Goal: Entertainment & Leisure: Consume media (video, audio)

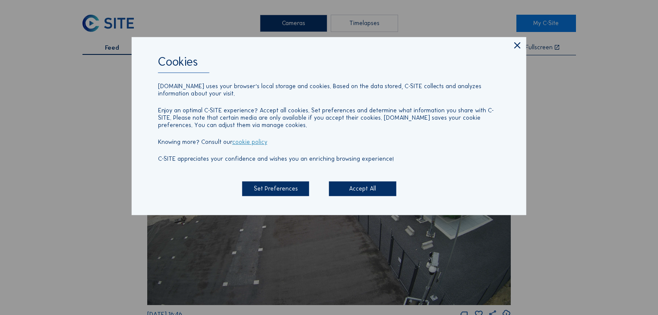
click at [350, 184] on div "Accept All" at bounding box center [362, 188] width 67 height 15
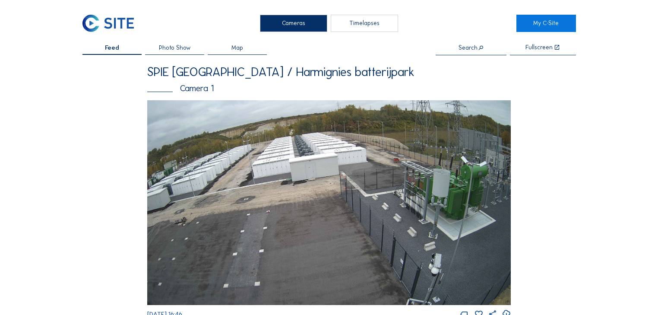
click at [323, 171] on img at bounding box center [329, 202] width 364 height 205
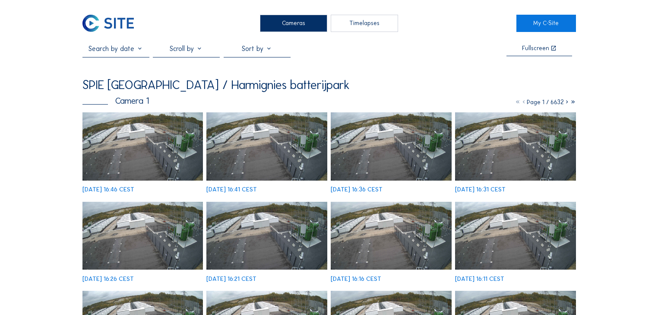
click at [296, 25] on div "Cameras" at bounding box center [293, 23] width 67 height 17
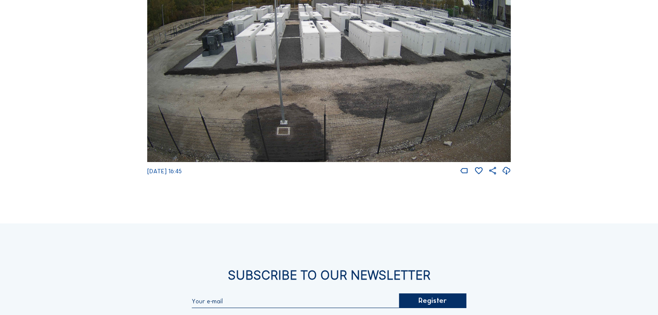
scroll to position [379, 0]
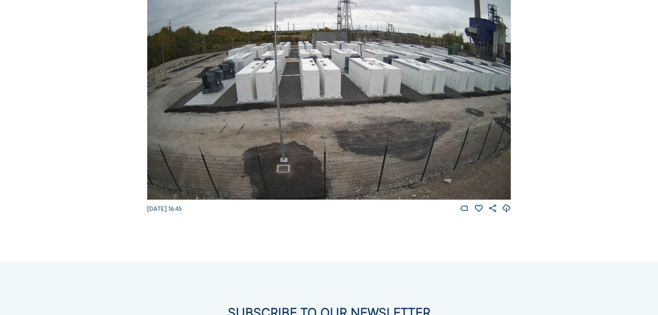
click at [257, 92] on img at bounding box center [329, 97] width 364 height 205
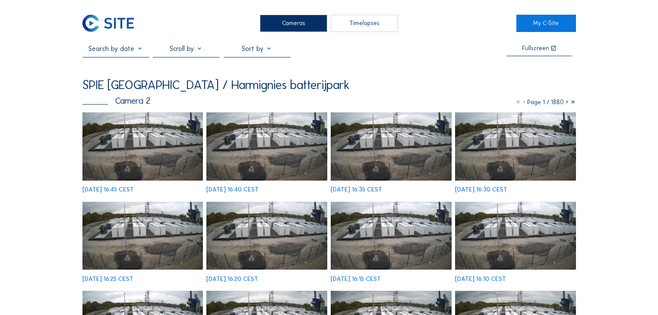
click at [110, 141] on img at bounding box center [142, 146] width 121 height 68
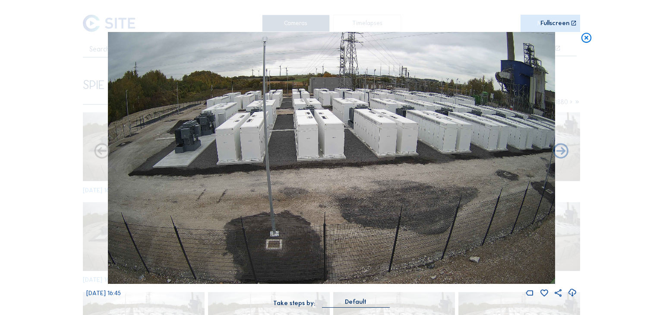
click at [552, 22] on div "Fullscreen" at bounding box center [555, 23] width 29 height 6
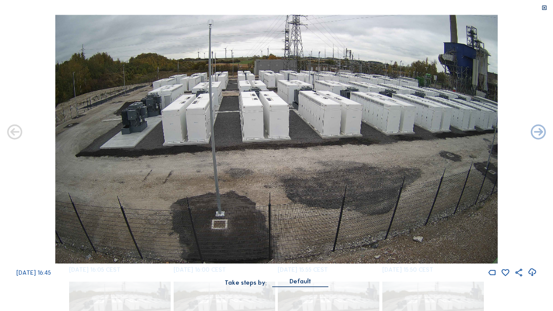
click at [545, 8] on icon at bounding box center [544, 8] width 6 height 6
